Goal: Task Accomplishment & Management: Manage account settings

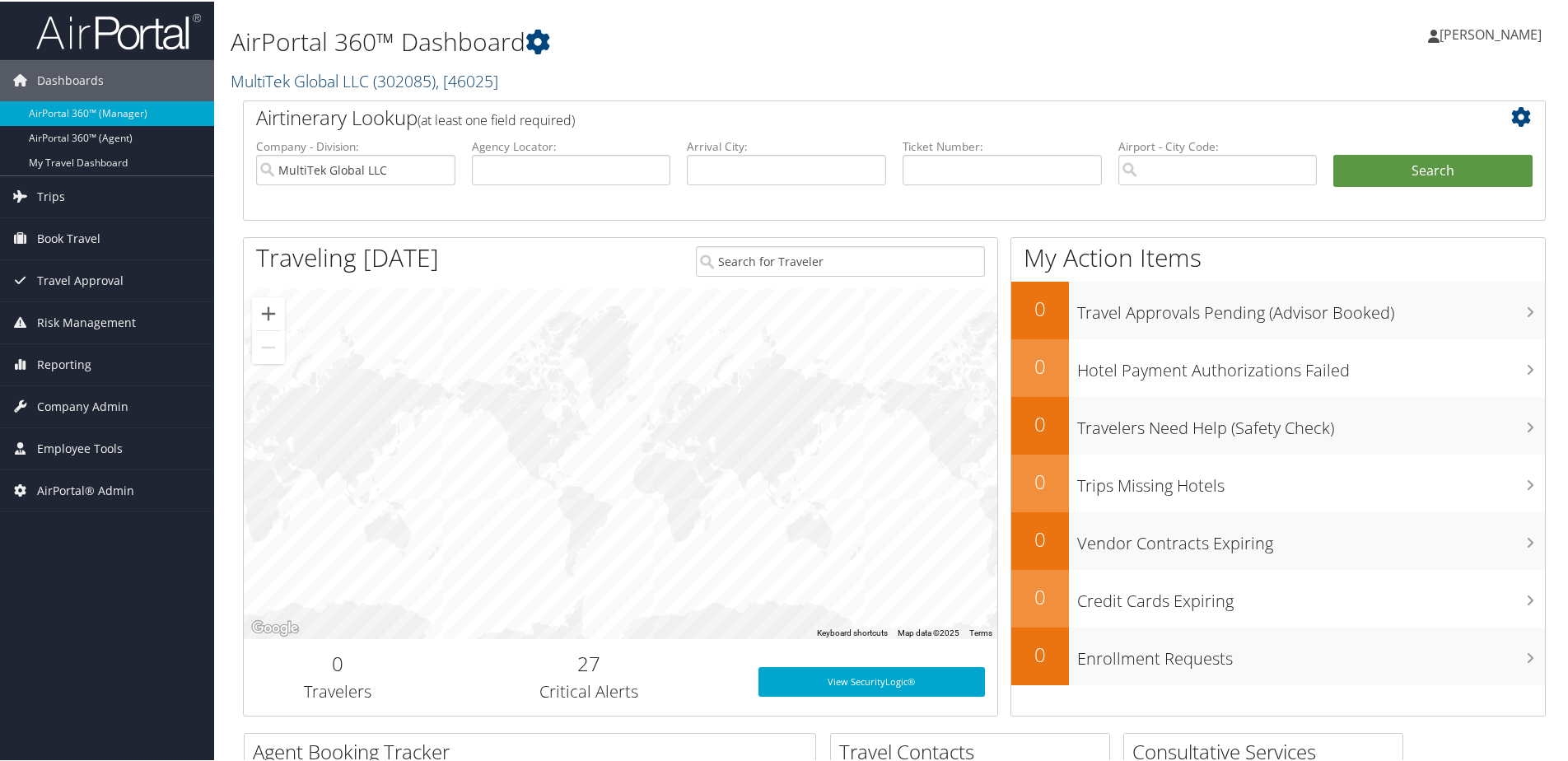
click at [301, 85] on link "MultiTek Global LLC ( 302085 ) , [ 46025 ]" at bounding box center [364, 80] width 268 height 22
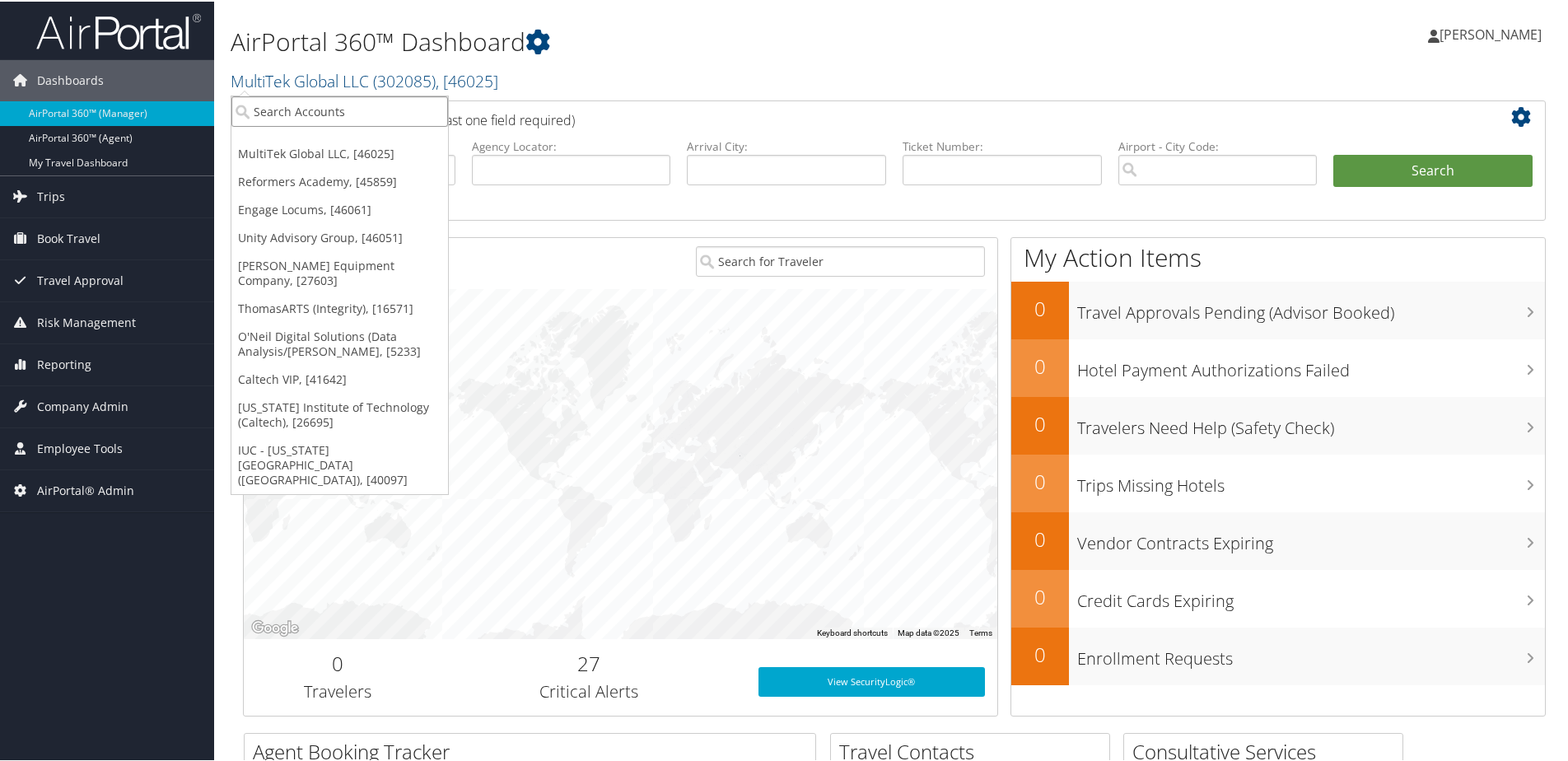
click at [301, 106] on input "search" at bounding box center [340, 109] width 217 height 31
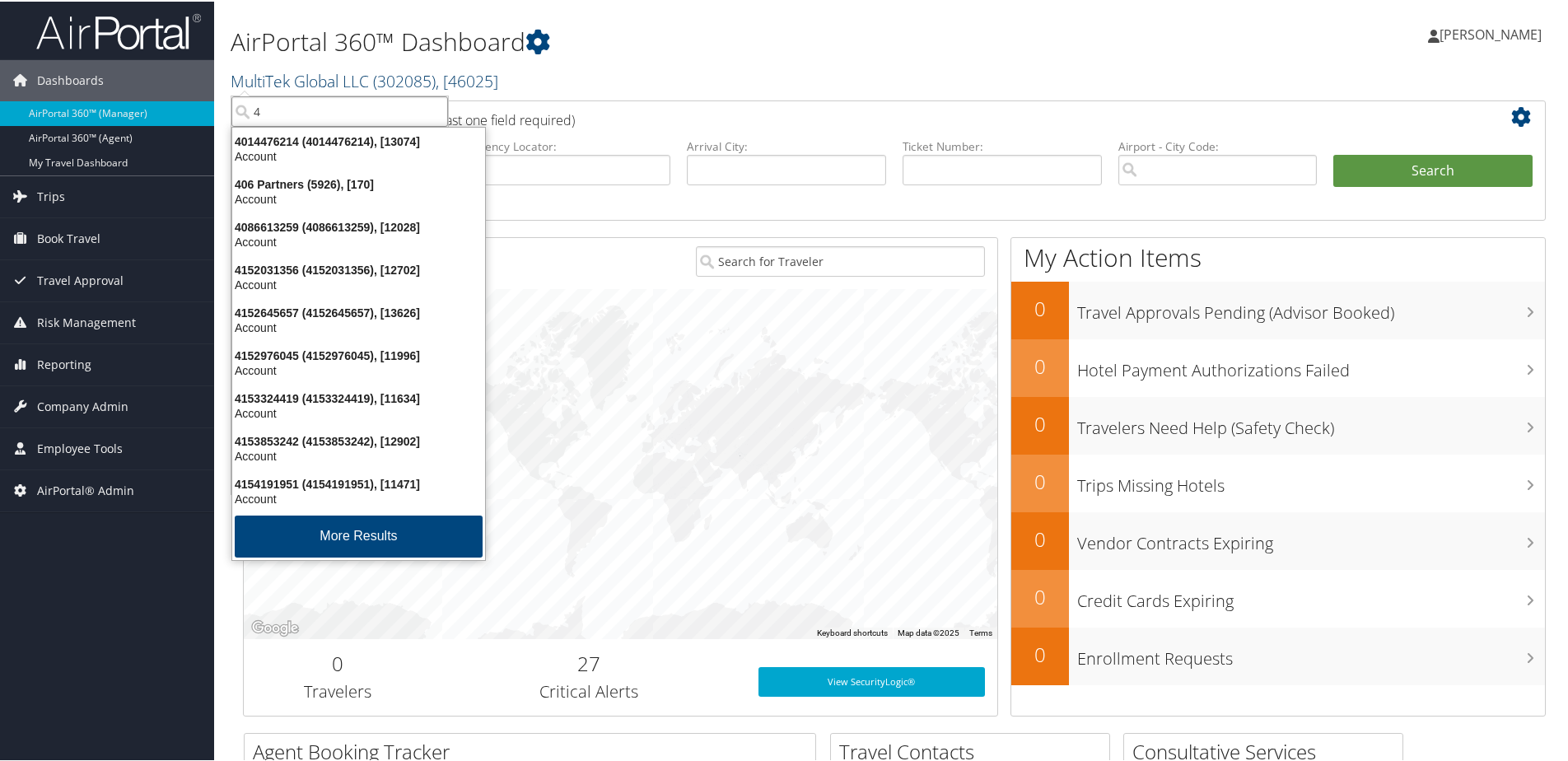
type input "4s"
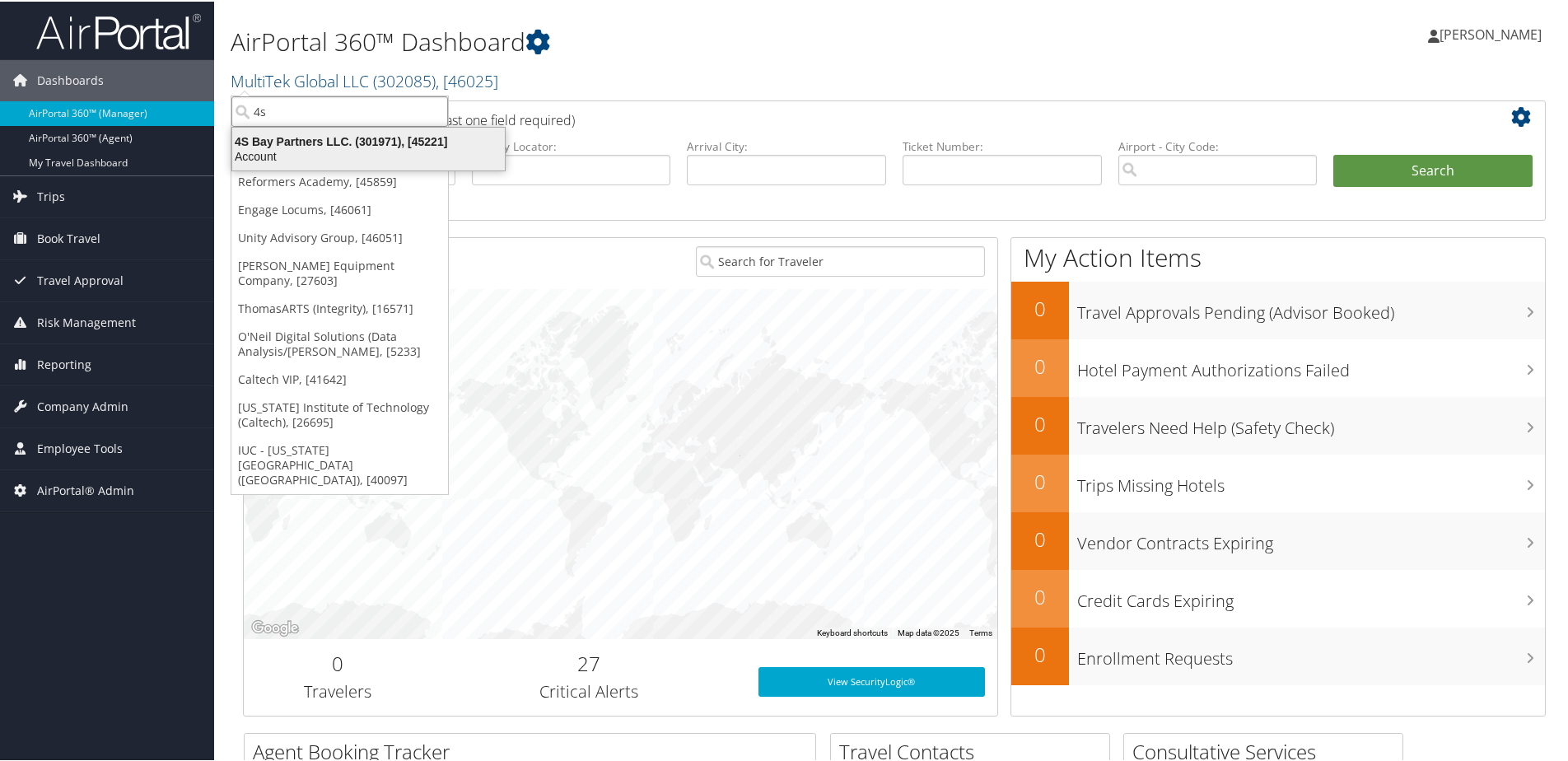
click at [286, 144] on div "4S Bay Partners LLC. (301971), [45221]" at bounding box center [368, 140] width 292 height 15
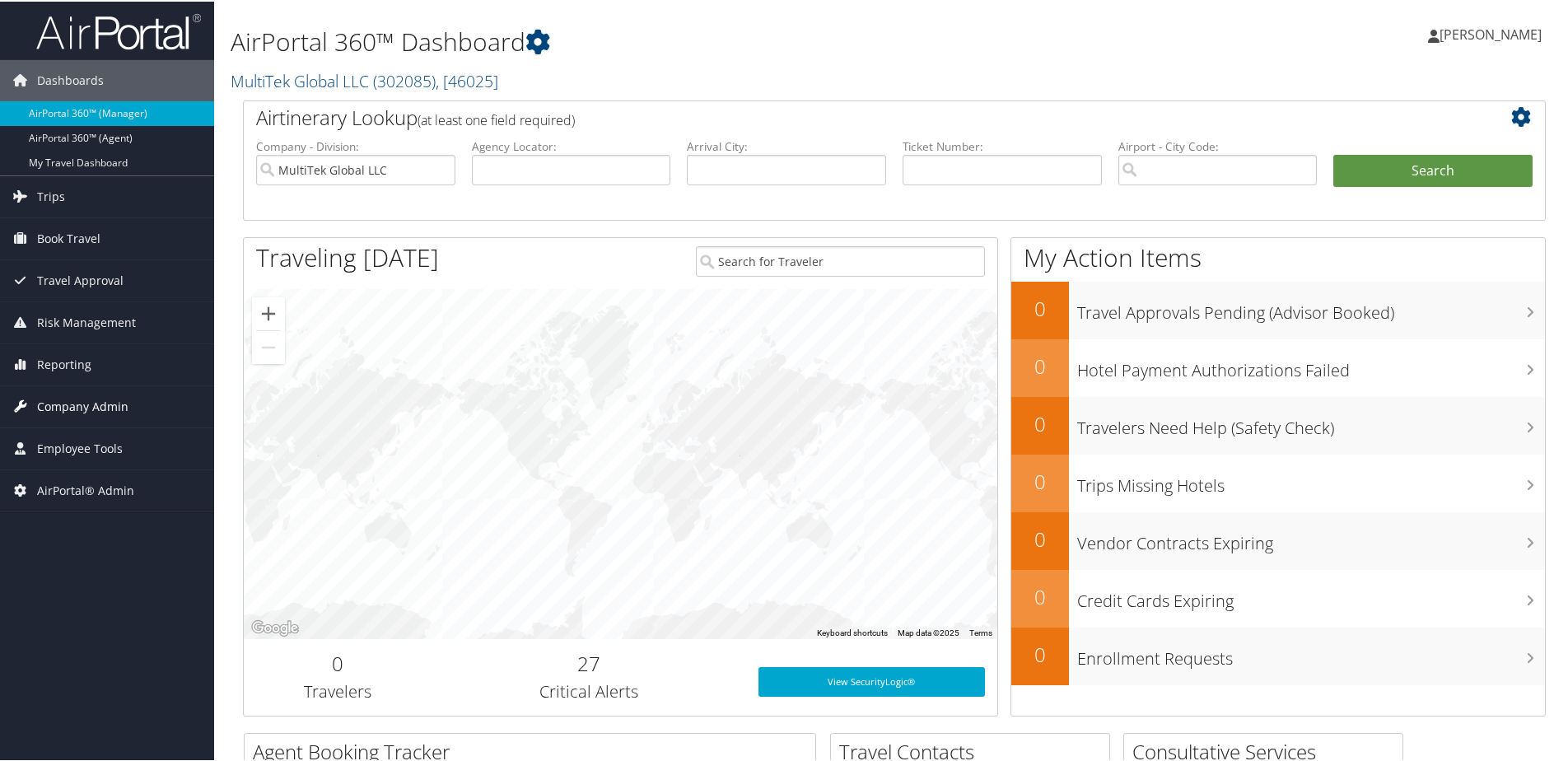
click at [64, 402] on span "Company Admin" at bounding box center [83, 405] width 92 height 41
click at [57, 439] on span "Employee Tools" at bounding box center [80, 447] width 85 height 41
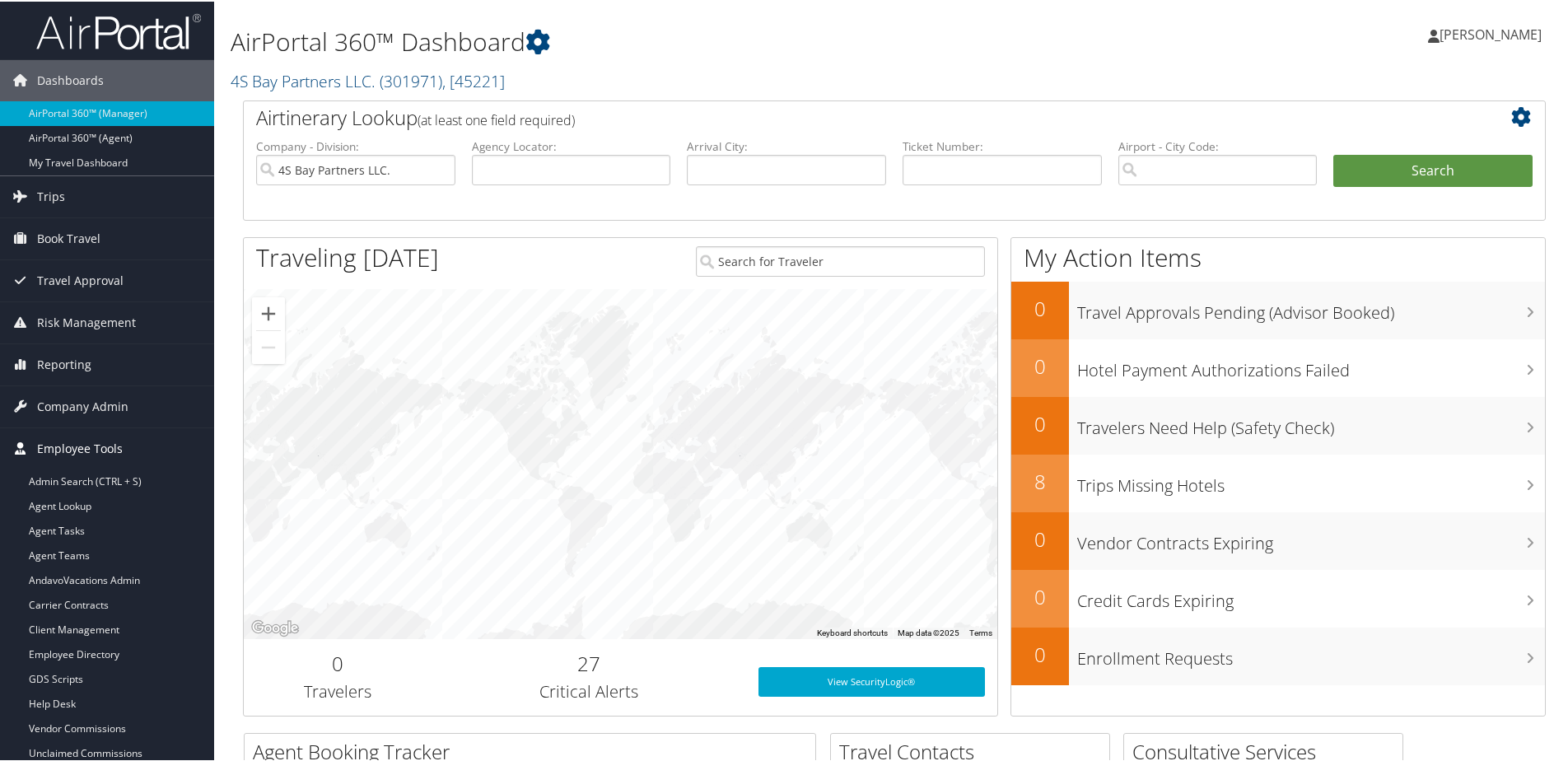
click at [53, 435] on span "Employee Tools" at bounding box center [80, 447] width 85 height 41
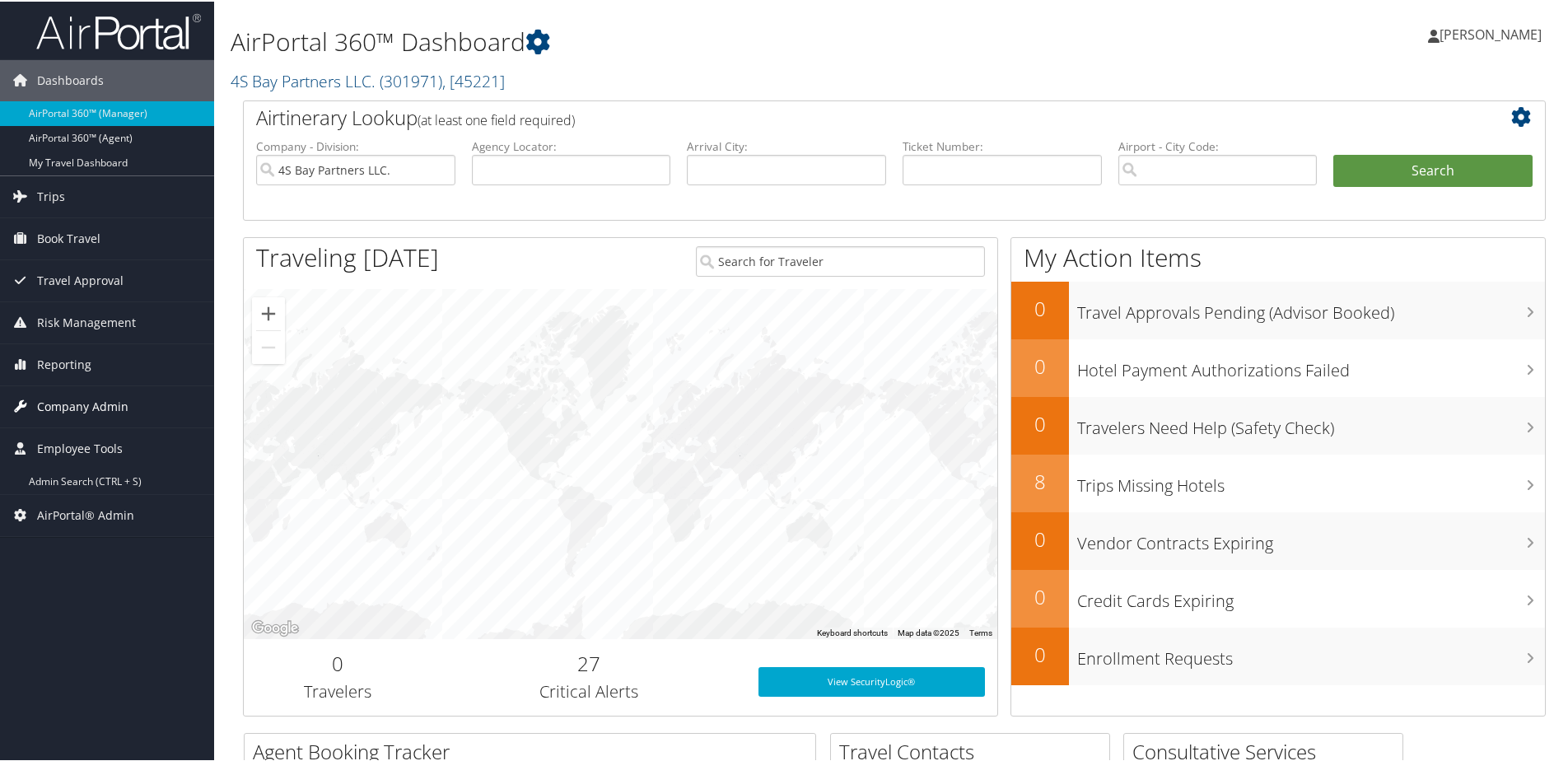
click at [52, 404] on span "Company Admin" at bounding box center [83, 405] width 92 height 41
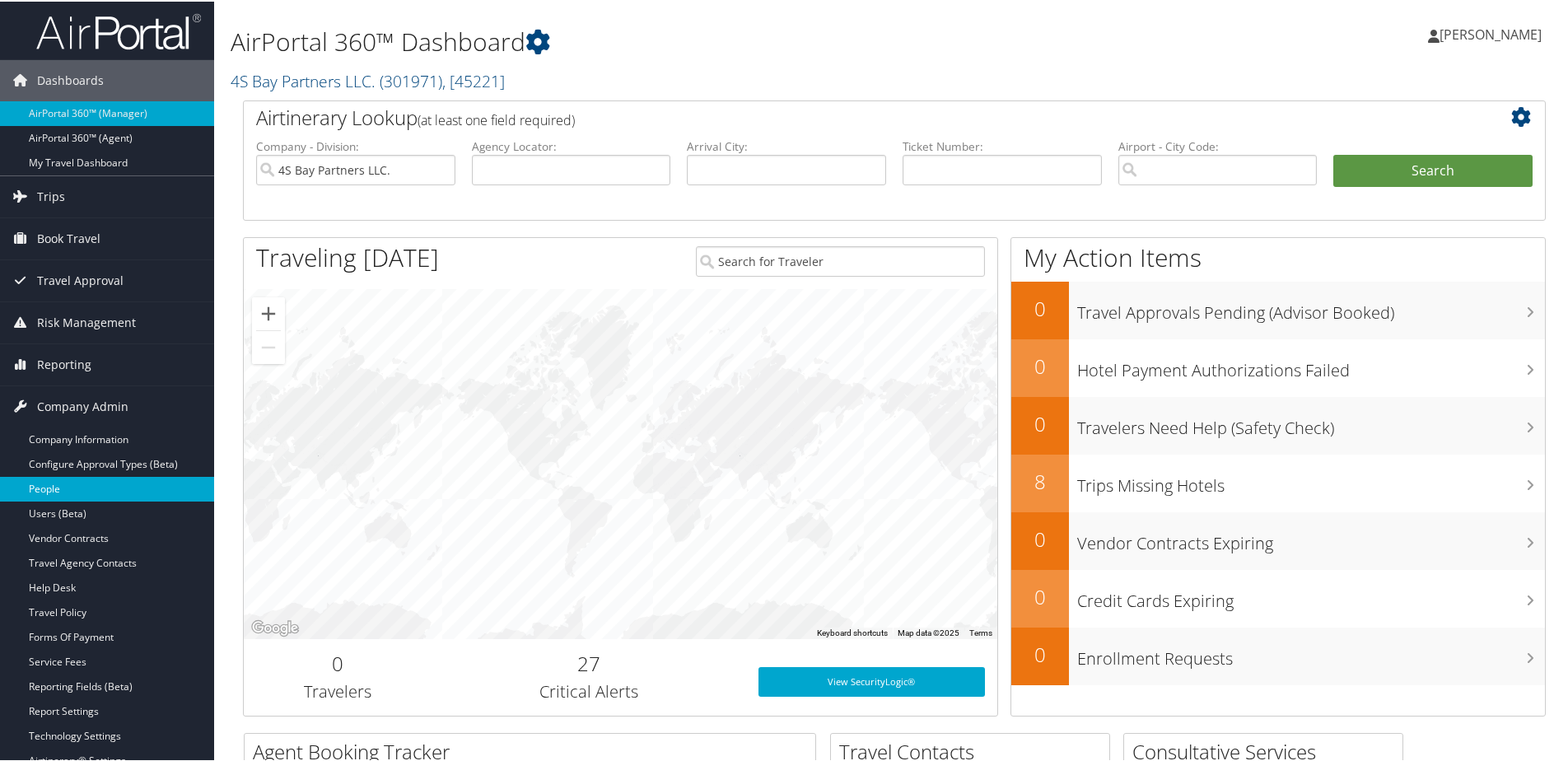
click at [37, 488] on link "People" at bounding box center [107, 488] width 214 height 25
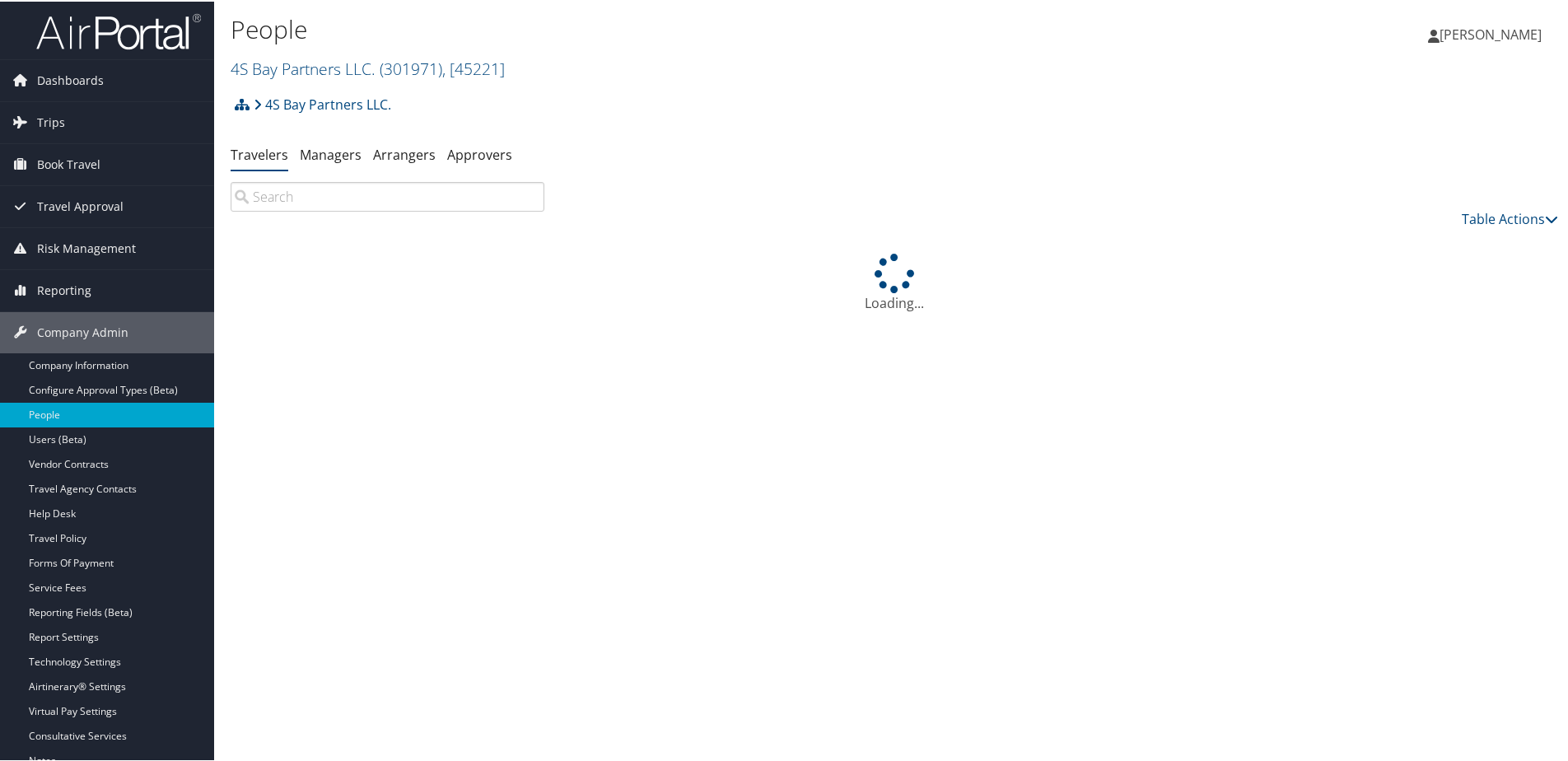
click at [322, 196] on input "search" at bounding box center [388, 196] width 313 height 30
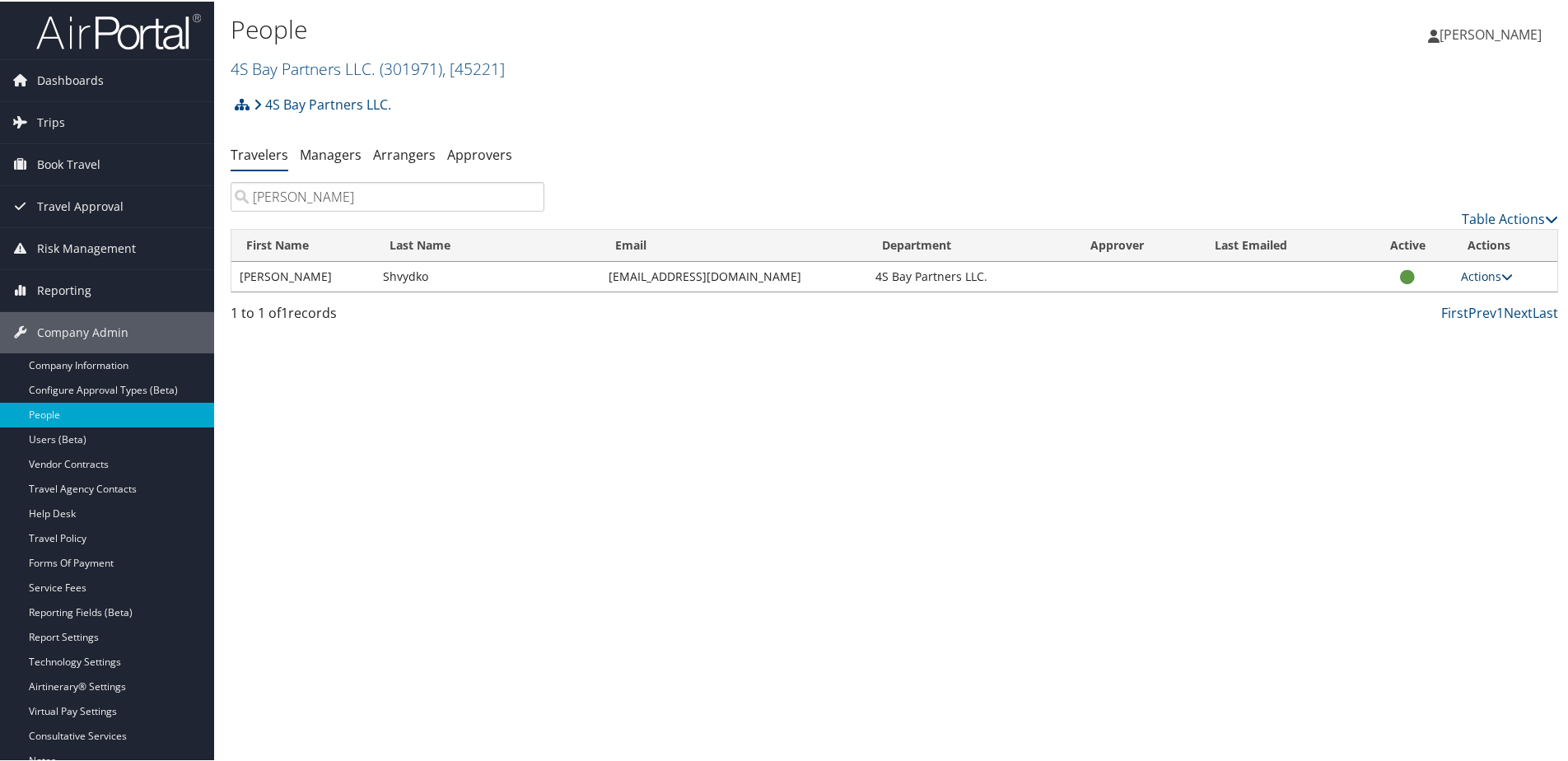
type input "eugene"
click at [1462, 278] on link "Actions" at bounding box center [1487, 274] width 52 height 16
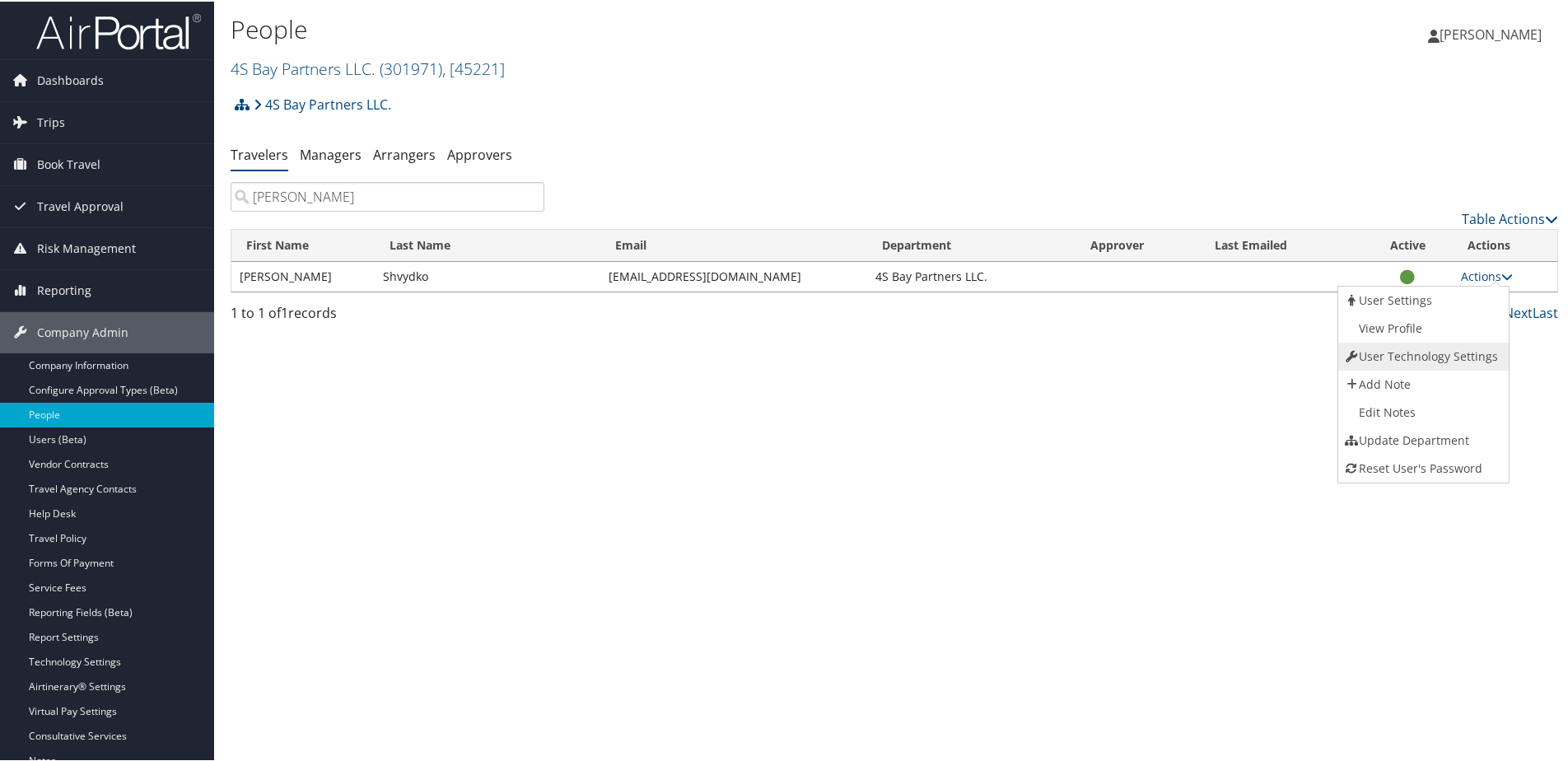
click at [1378, 354] on link "User Technology Settings" at bounding box center [1421, 355] width 167 height 28
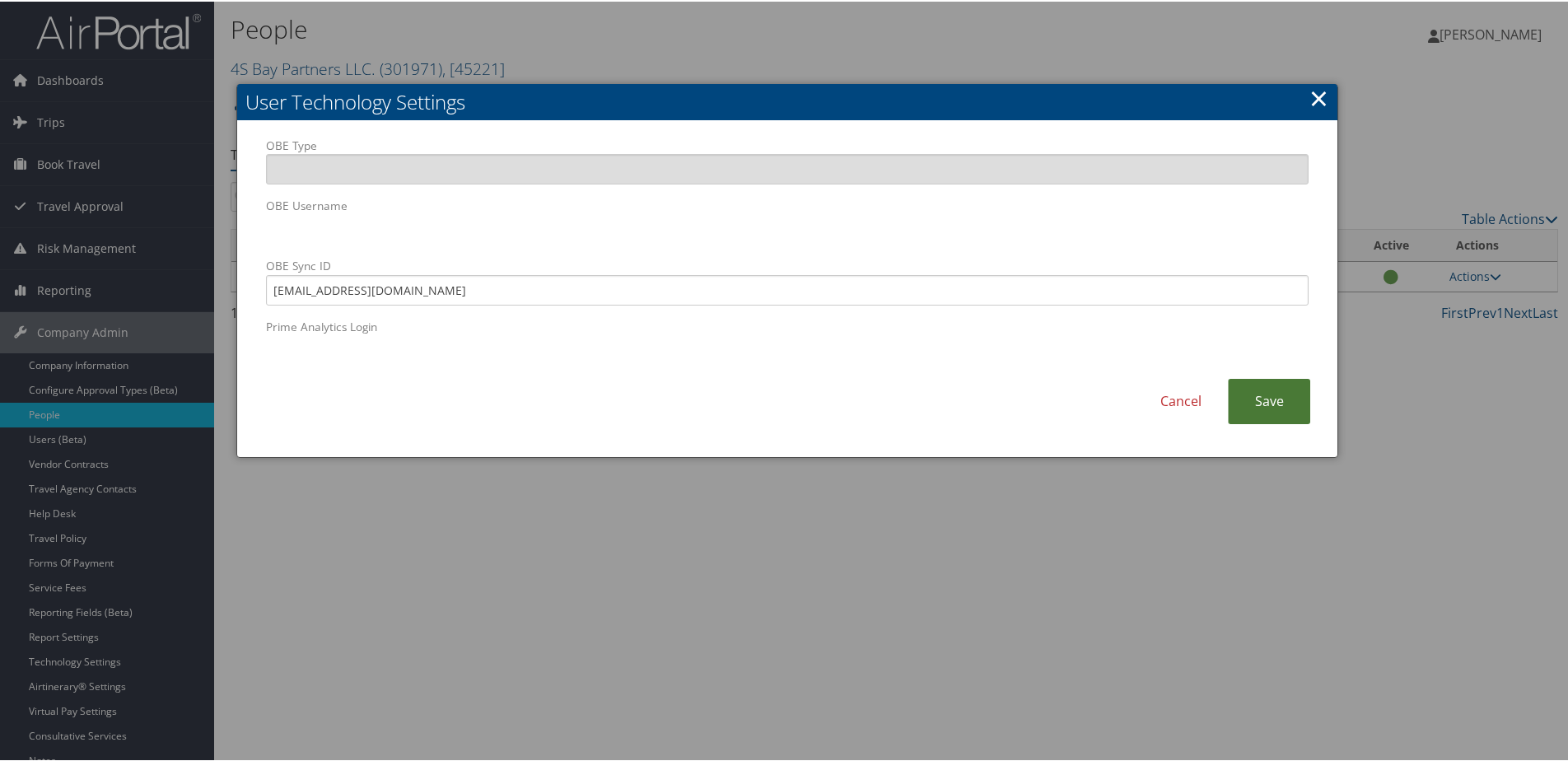
click at [1270, 399] on link "Save" at bounding box center [1268, 400] width 83 height 45
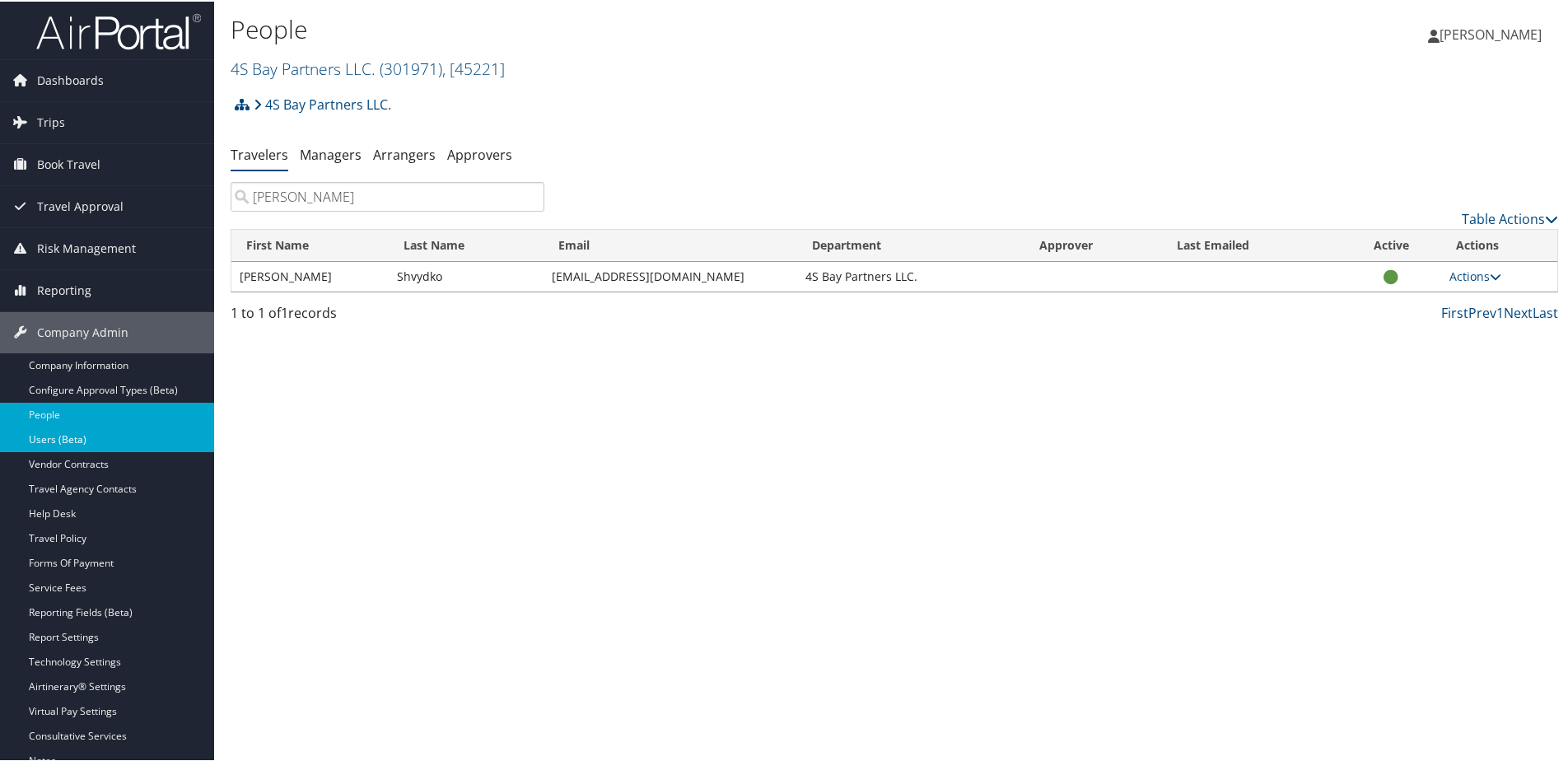
click at [77, 440] on link "Users (Beta)" at bounding box center [107, 438] width 214 height 25
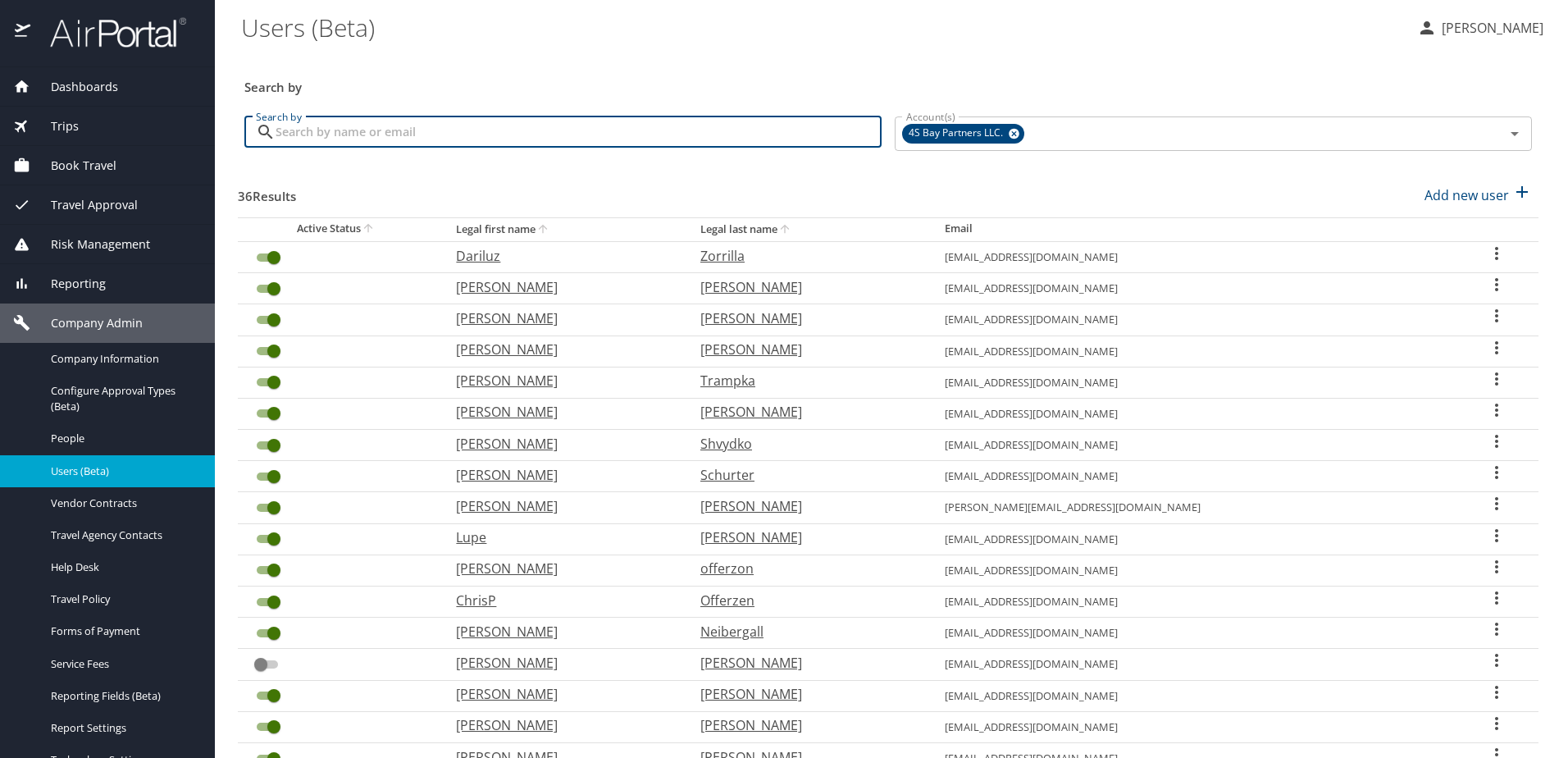
click at [428, 127] on input "Search by" at bounding box center [578, 132] width 606 height 31
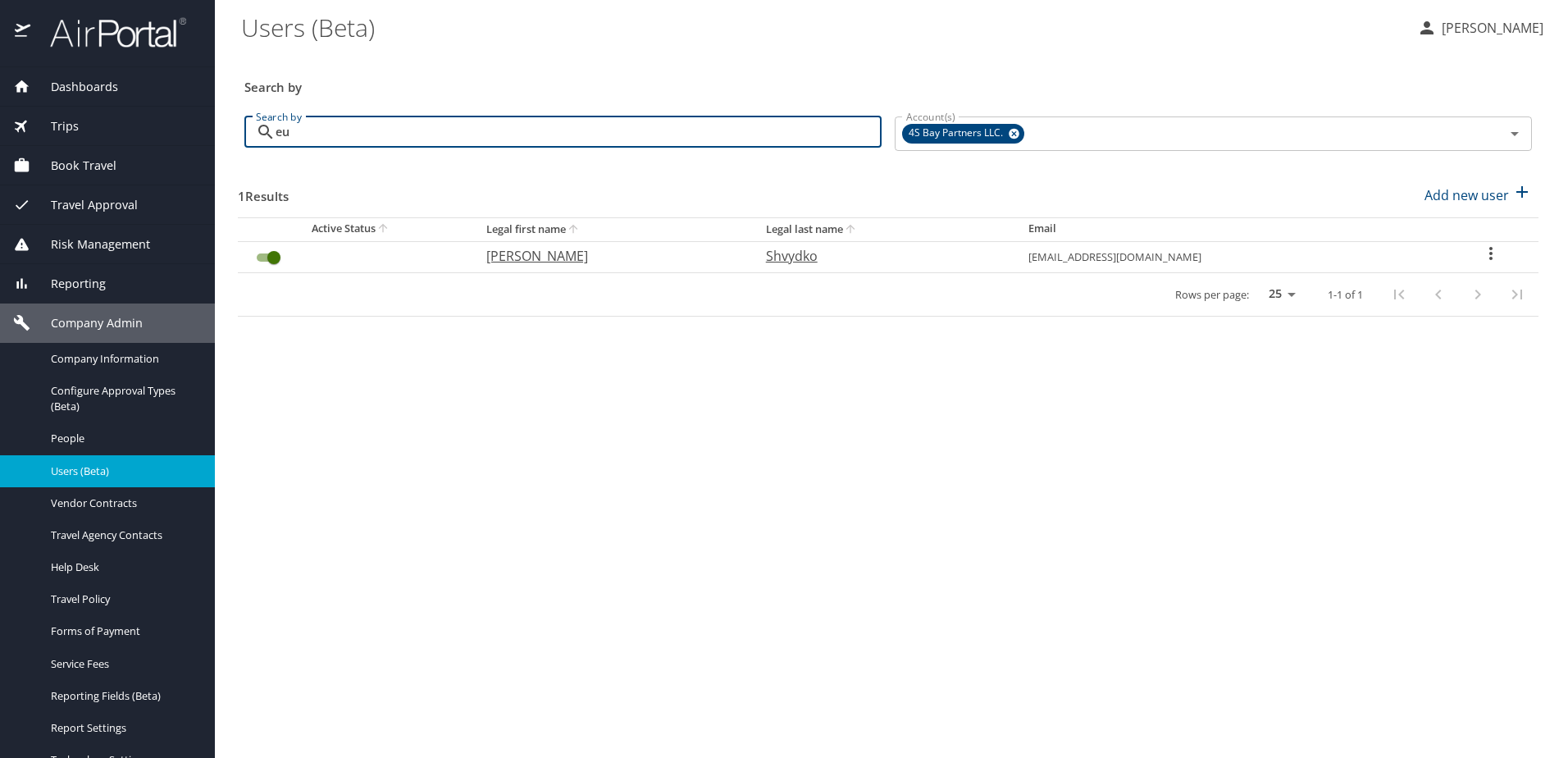
type input "eu"
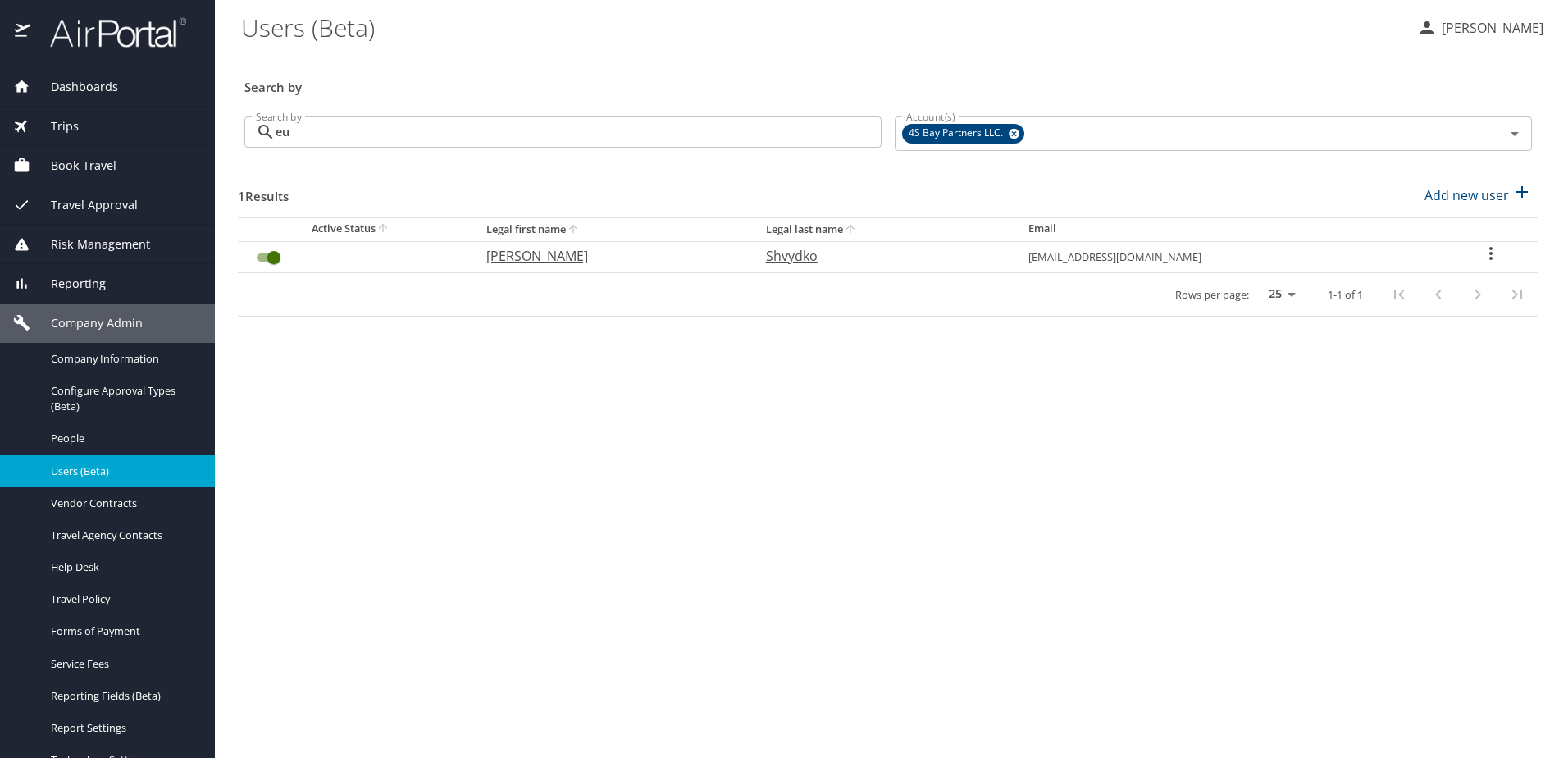
click at [1489, 254] on icon "User Search Table" at bounding box center [1490, 253] width 19 height 19
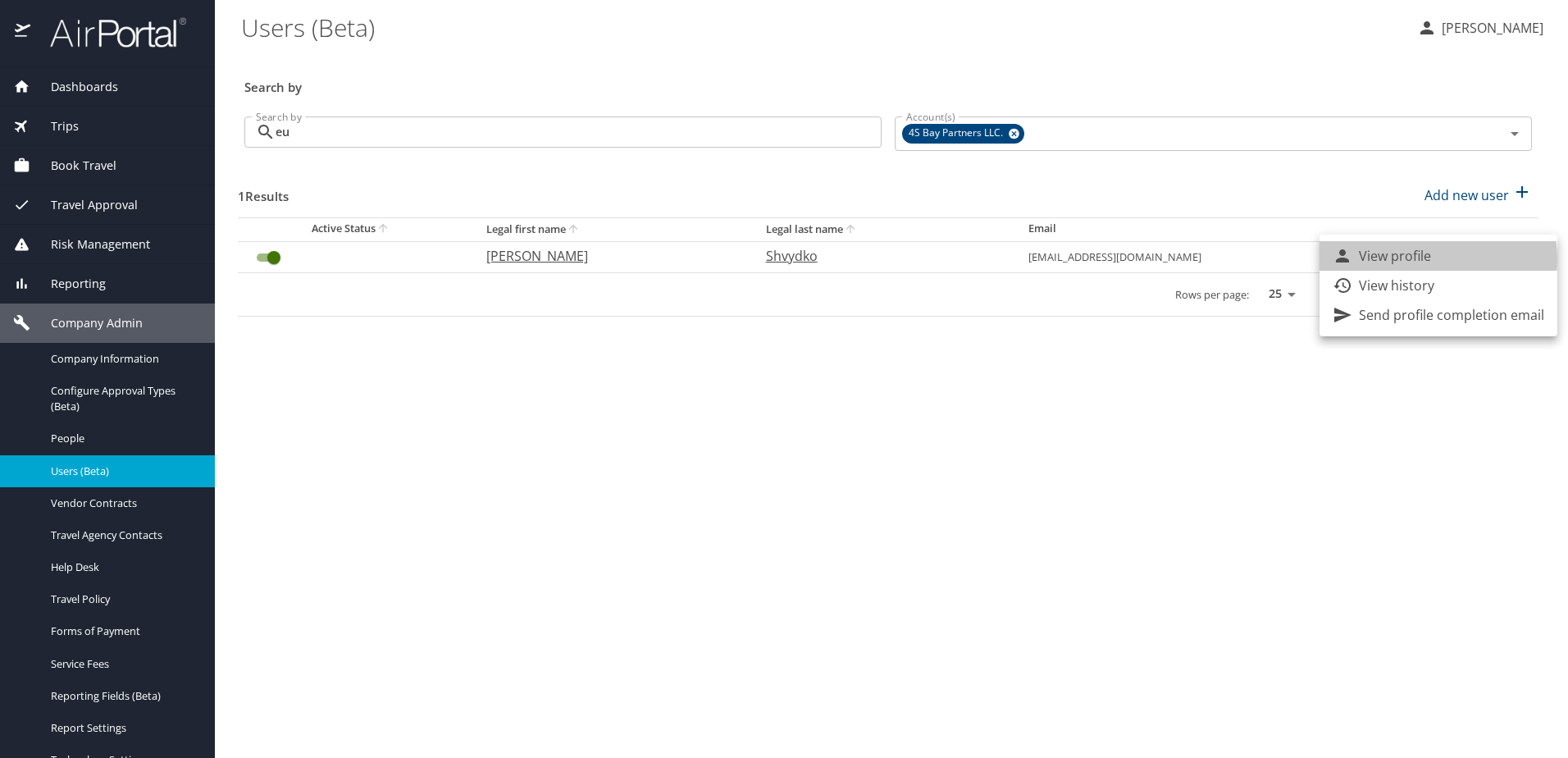
click at [1420, 259] on p "View profile" at bounding box center [1395, 255] width 72 height 19
select select "US"
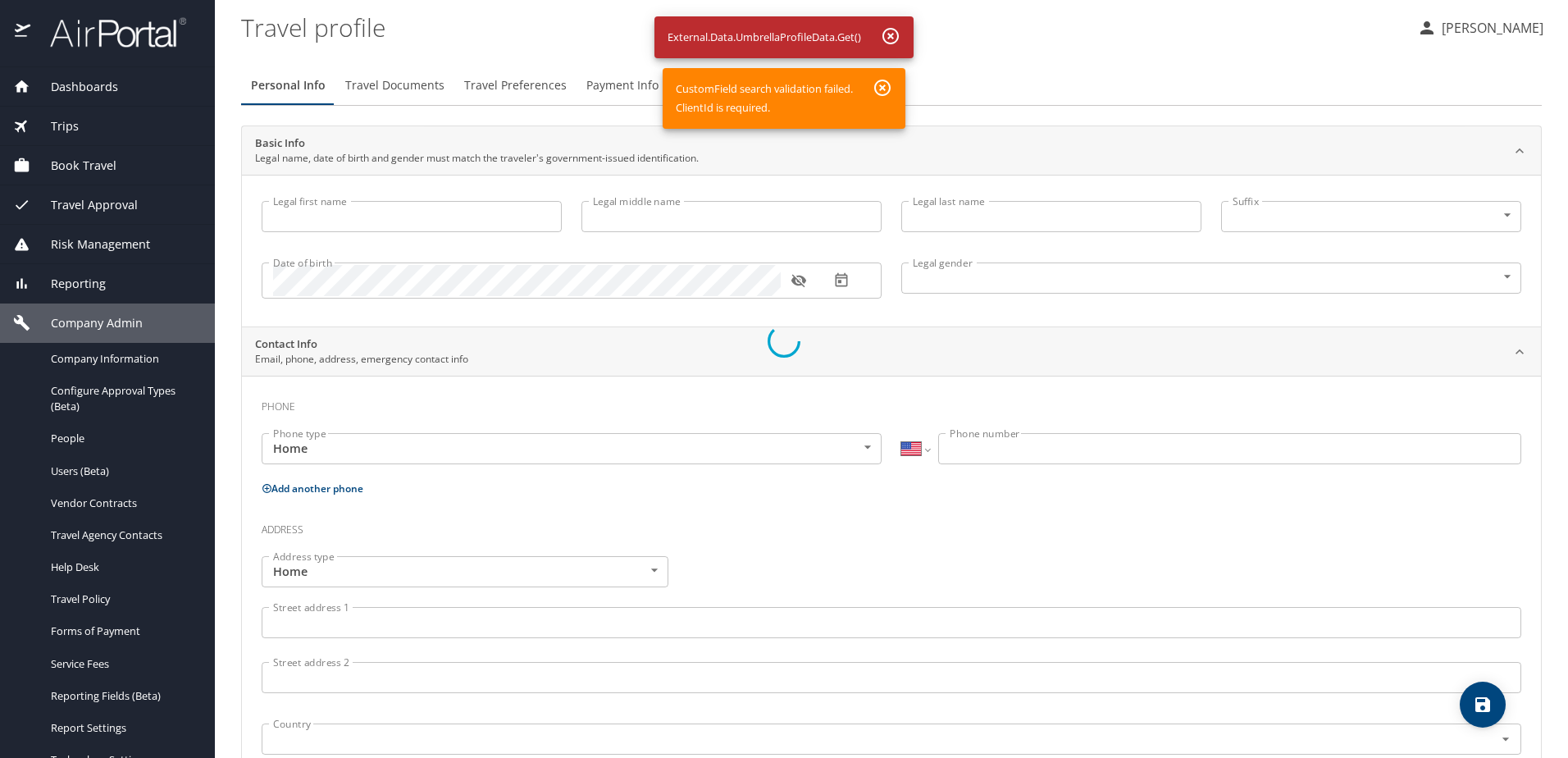
click at [892, 38] on div at bounding box center [784, 341] width 1568 height 833
click at [891, 88] on div at bounding box center [784, 341] width 1568 height 833
